Goal: Task Accomplishment & Management: Use online tool/utility

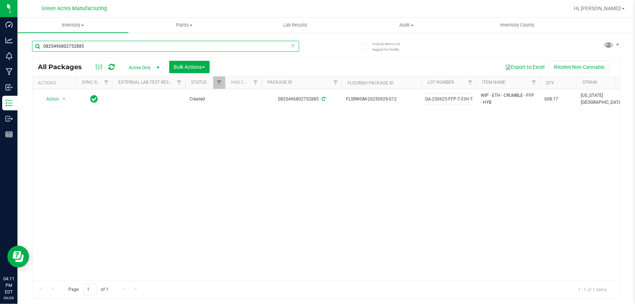
drag, startPoint x: 0, startPoint y: 0, endPoint x: 149, endPoint y: 41, distance: 154.8
click at [149, 41] on input "0825496802752885" at bounding box center [165, 46] width 267 height 11
click at [151, 42] on input "0825496802752885" at bounding box center [165, 46] width 267 height 11
type input "0825496802752885"
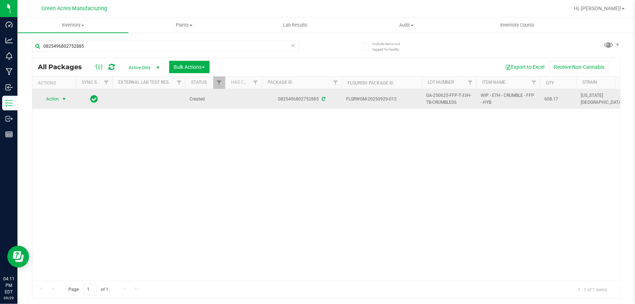
click at [55, 100] on span "Action" at bounding box center [50, 99] width 20 height 10
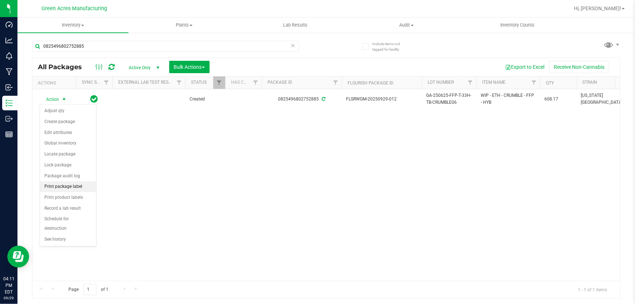
click at [87, 188] on li "Print package label" at bounding box center [68, 186] width 56 height 11
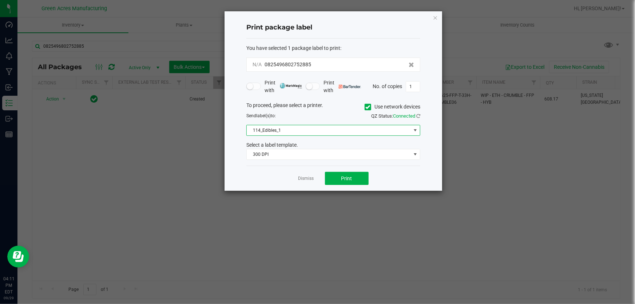
click at [378, 125] on span "114_Edibles_1" at bounding box center [329, 130] width 164 height 10
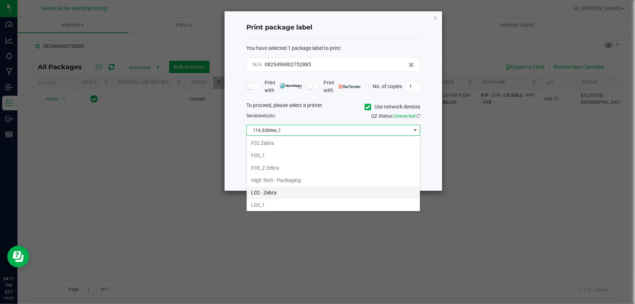
scroll to position [231, 0]
click at [298, 196] on li "L04 - Extractions" at bounding box center [333, 196] width 173 height 12
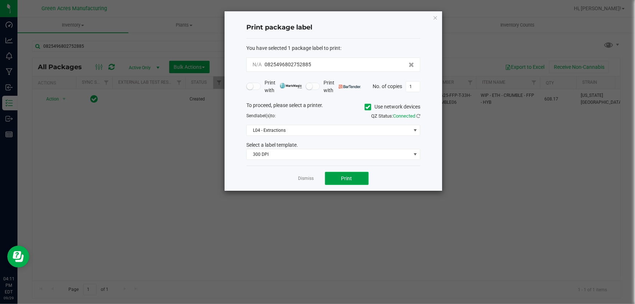
click at [352, 177] on button "Print" at bounding box center [347, 178] width 44 height 13
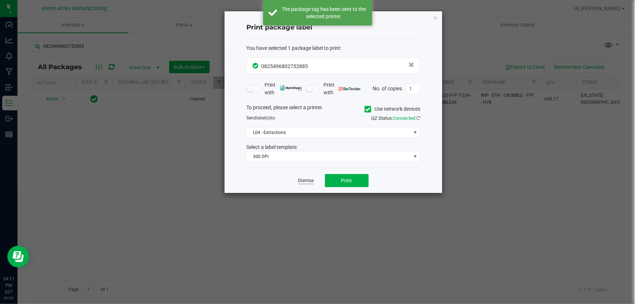
click at [306, 179] on link "Dismiss" at bounding box center [306, 181] width 16 height 6
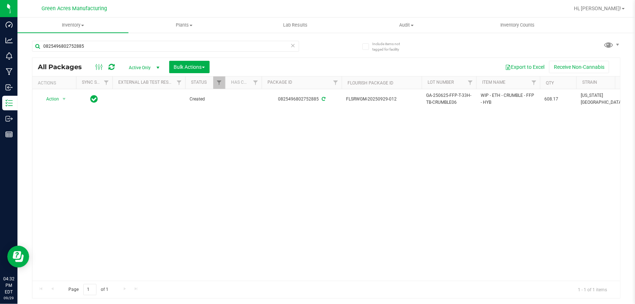
click at [622, 3] on div "Hi, [PERSON_NAME]!" at bounding box center [599, 8] width 57 height 13
click at [621, 7] on span "Hi, [PERSON_NAME]!" at bounding box center [597, 8] width 47 height 6
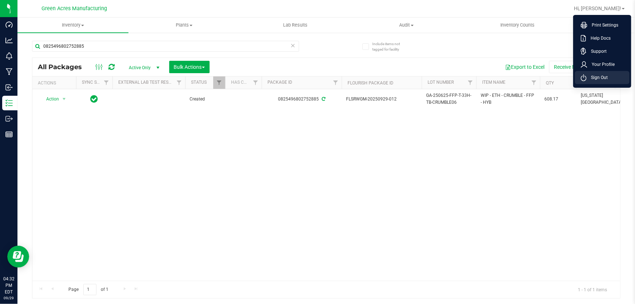
click at [600, 78] on span "Sign Out" at bounding box center [596, 77] width 21 height 7
